Goal: Task Accomplishment & Management: Manage account settings

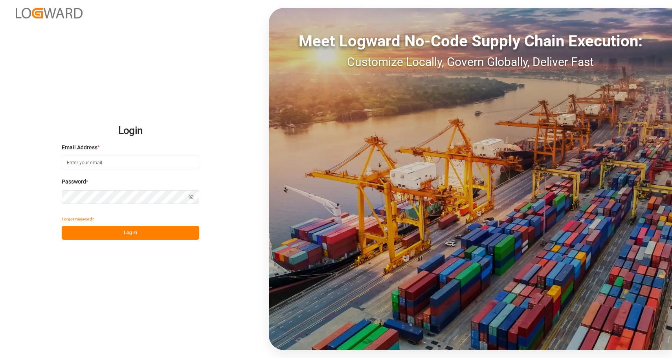
click at [93, 163] on input at bounding box center [130, 163] width 137 height 14
type input "[PERSON_NAME][EMAIL_ADDRESS][PERSON_NAME][DOMAIN_NAME]"
click at [122, 234] on button "Log In" at bounding box center [130, 233] width 137 height 14
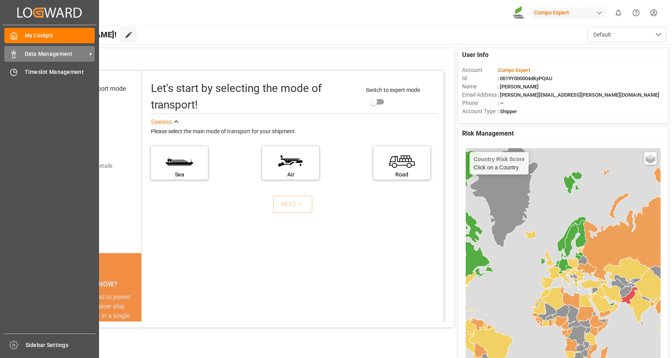
click at [13, 55] on icon at bounding box center [14, 54] width 8 height 8
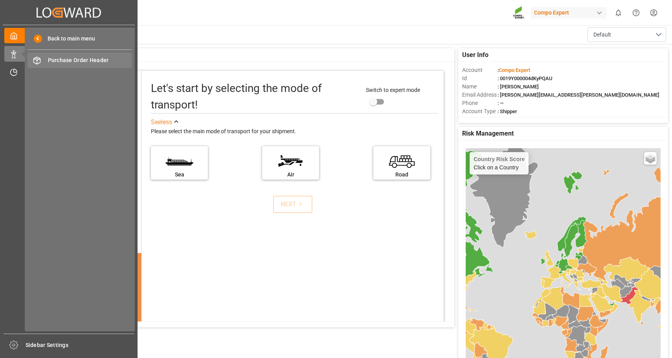
click at [95, 60] on span "Purchase Order Header" at bounding box center [90, 60] width 84 height 8
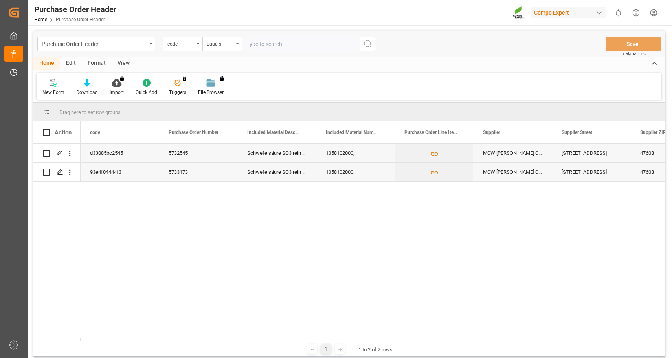
click at [45, 171] on input "Press Space to toggle row selection (unchecked)" at bounding box center [46, 172] width 7 height 7
drag, startPoint x: 45, startPoint y: 171, endPoint x: 49, endPoint y: 176, distance: 5.9
click at [45, 171] on input "Press Space to toggle row selection (unchecked)" at bounding box center [46, 172] width 7 height 7
checkbox input "false"
click at [60, 173] on icon "Press SPACE to select this row." at bounding box center [60, 172] width 6 height 6
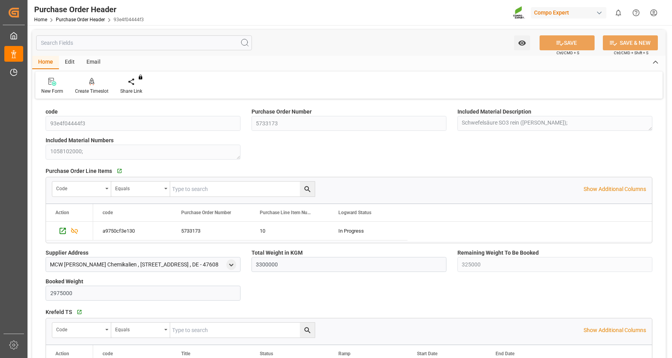
scroll to position [105, 0]
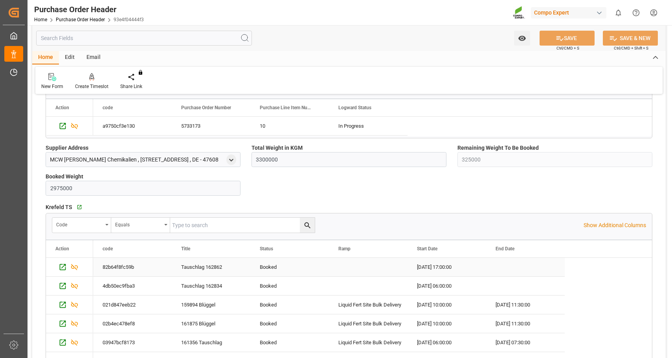
click at [205, 266] on div "Tauschlag 162862" at bounding box center [211, 267] width 79 height 18
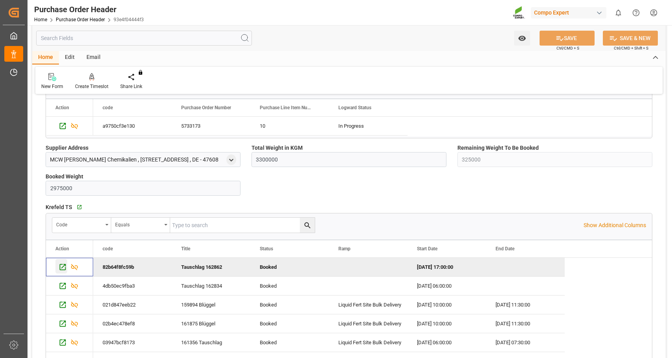
click at [62, 264] on icon "Press SPACE to deselect this row." at bounding box center [63, 267] width 6 height 6
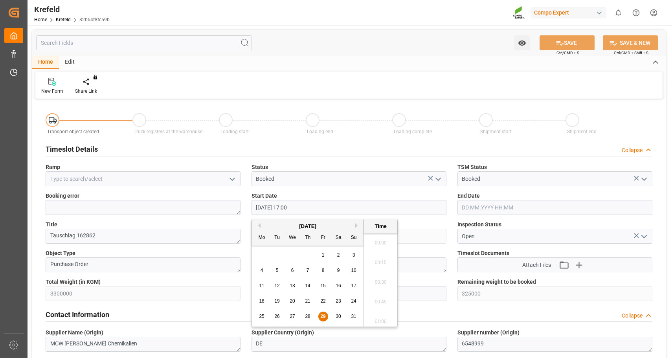
click at [299, 206] on input "29.08.2025 17:00" at bounding box center [348, 207] width 195 height 15
click at [356, 224] on button "Next Month" at bounding box center [357, 225] width 5 height 5
click at [260, 255] on div "1" at bounding box center [262, 255] width 10 height 9
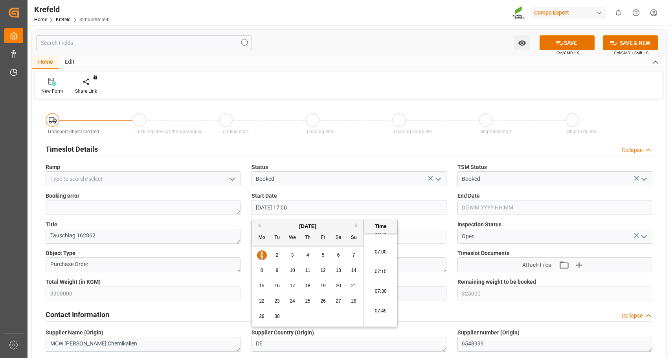
scroll to position [525, 0]
click at [379, 304] on li "07:30" at bounding box center [380, 308] width 33 height 20
type input "01.09.2025 07:30"
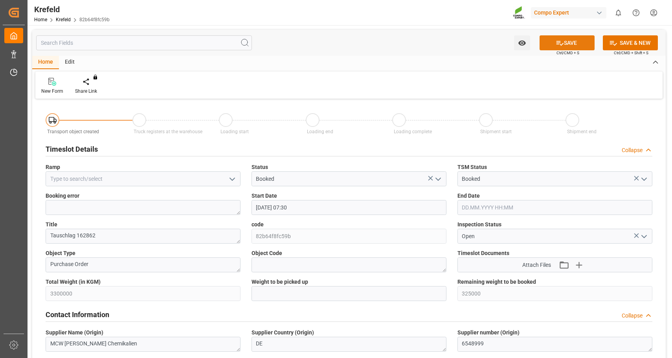
click at [565, 40] on button "SAVE" at bounding box center [566, 42] width 55 height 15
